Goal: Transaction & Acquisition: Purchase product/service

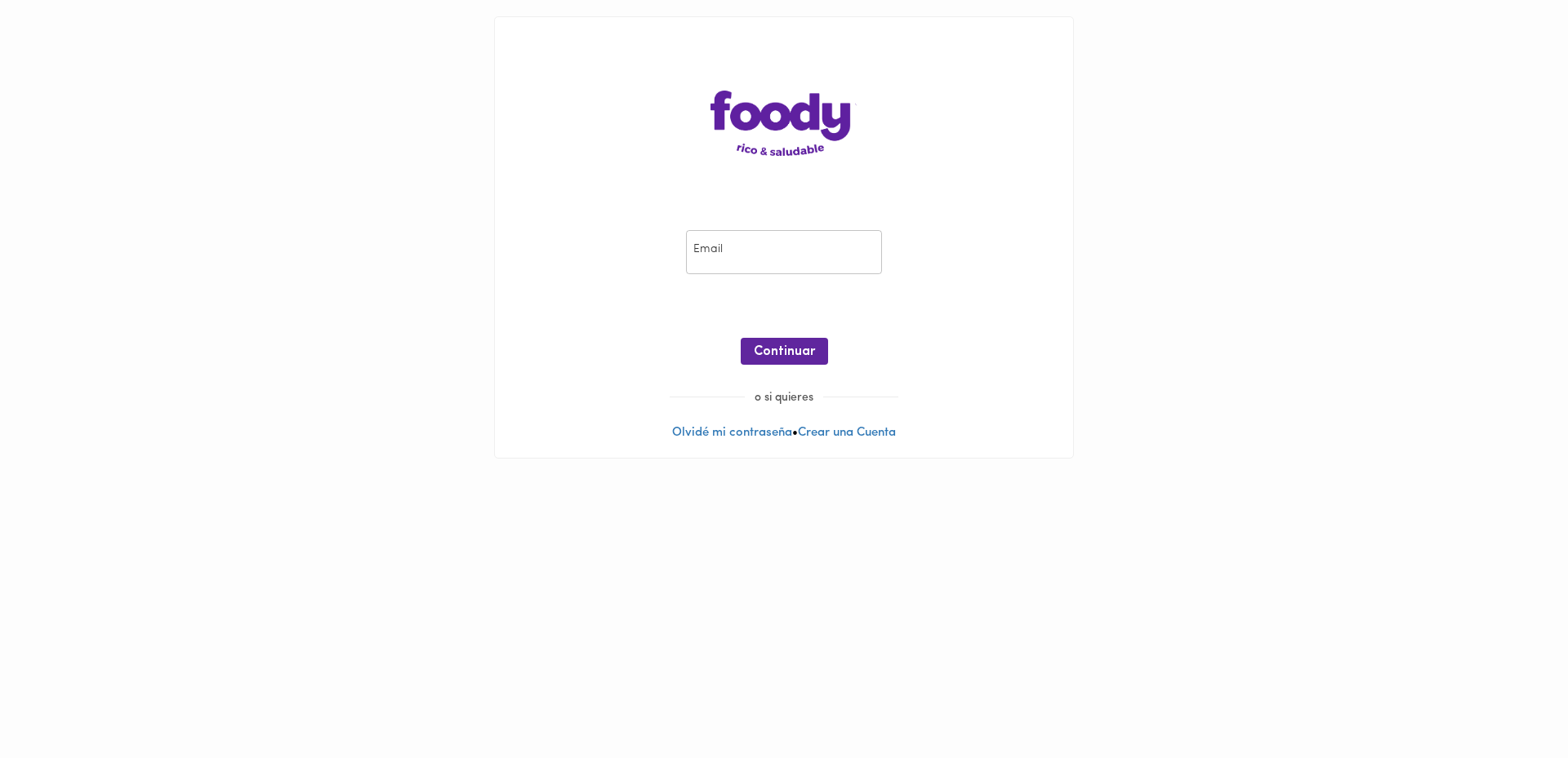
click at [768, 261] on input "email" at bounding box center [784, 253] width 196 height 45
type input "[EMAIL_ADDRESS][DOMAIN_NAME]"
click at [801, 357] on span "Continuar" at bounding box center [784, 352] width 61 height 16
click at [782, 348] on span "Ingresar" at bounding box center [784, 352] width 51 height 16
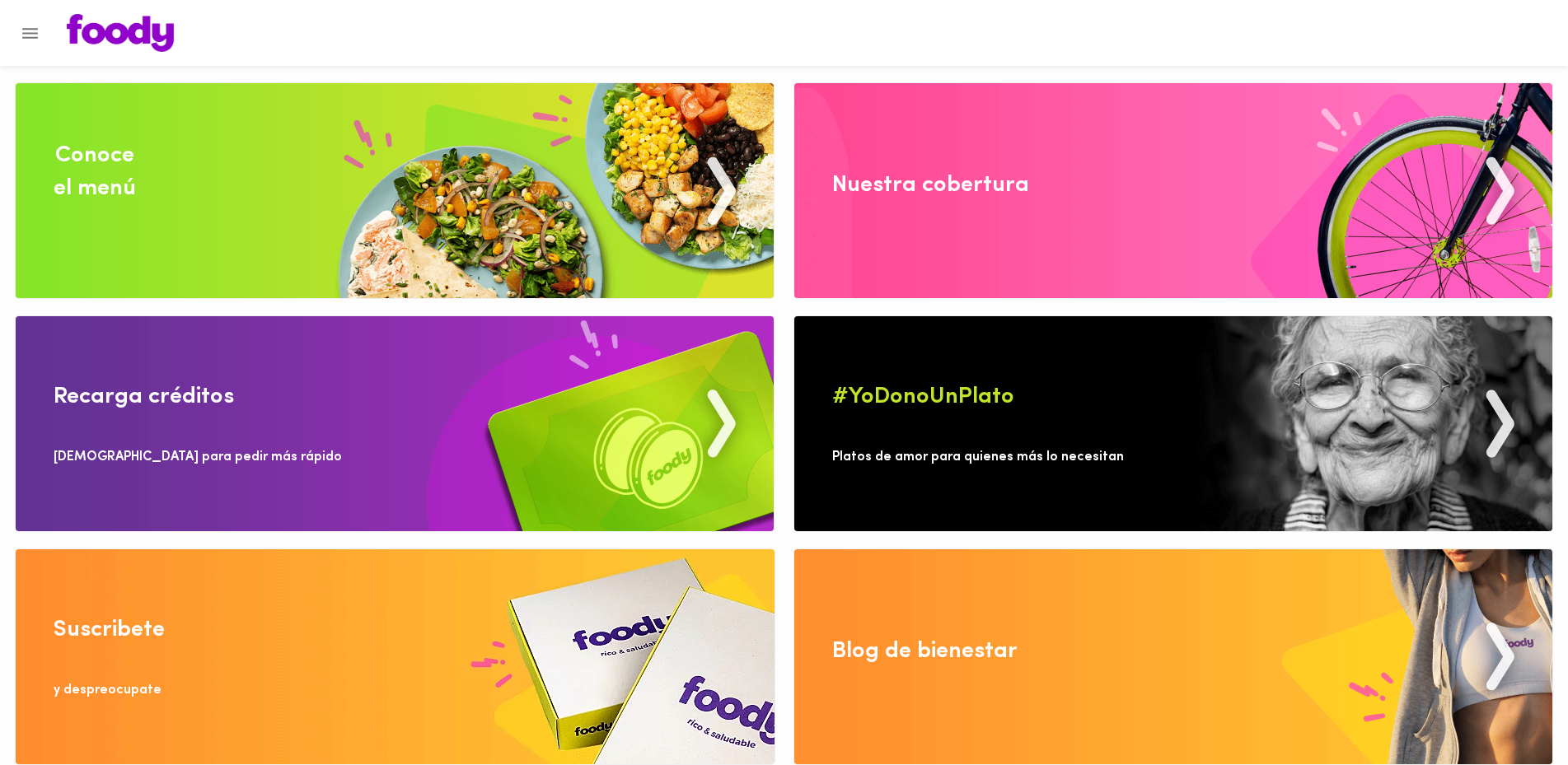
click at [104, 191] on div "Conoce el menú" at bounding box center [94, 172] width 82 height 66
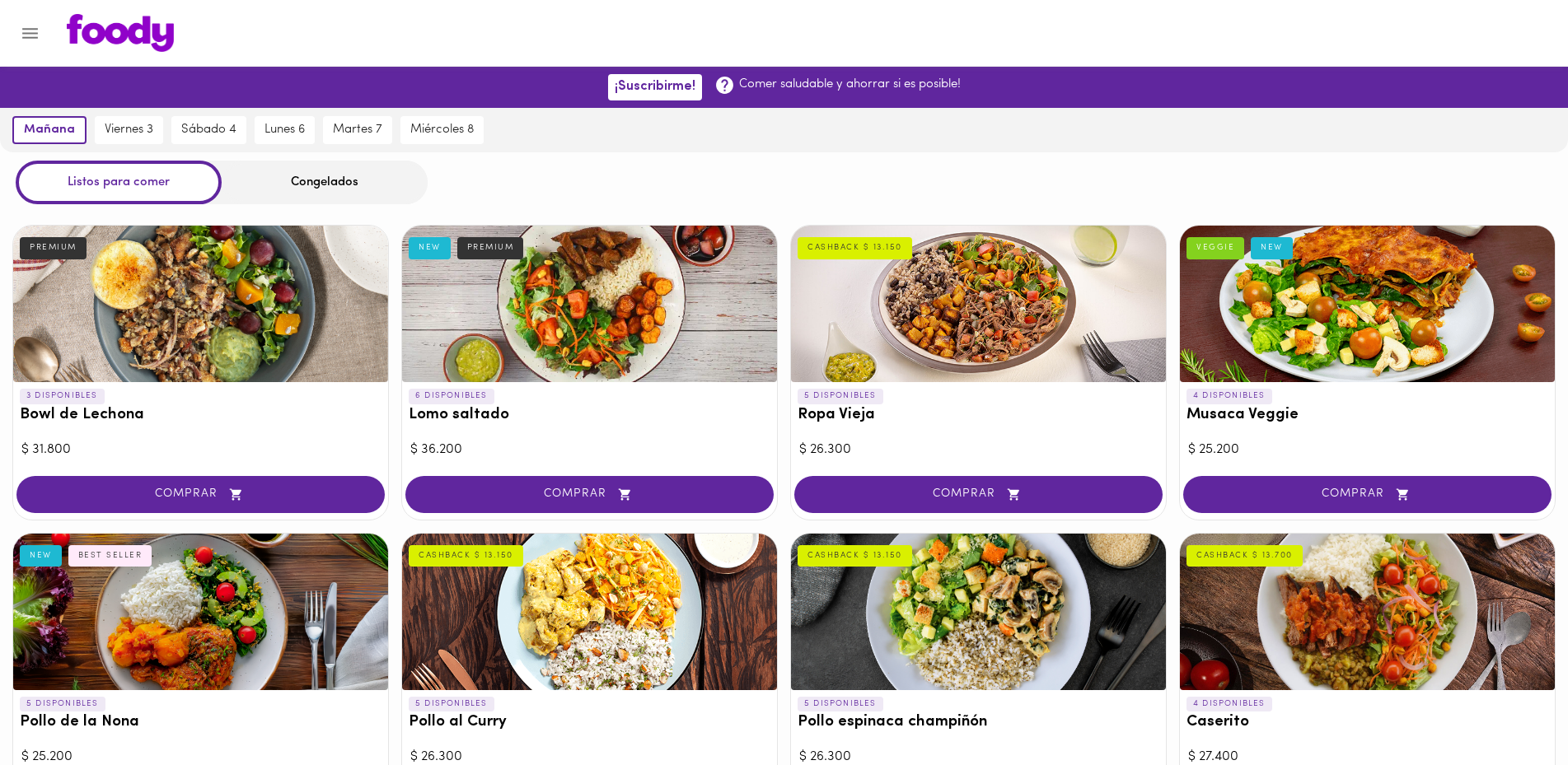
click at [320, 186] on div "Congelados" at bounding box center [324, 183] width 206 height 44
